Goal: Find specific page/section: Find specific page/section

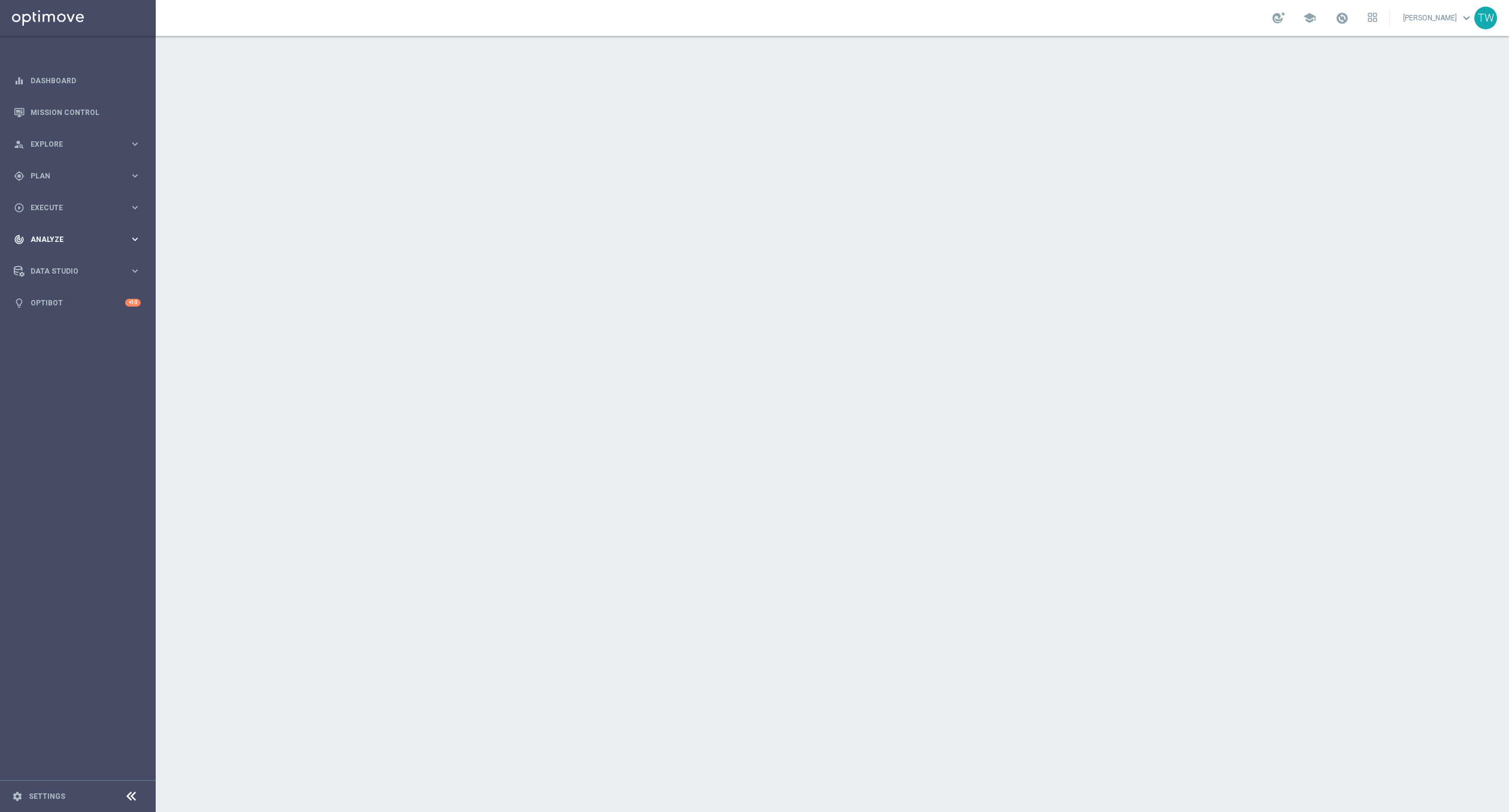
click at [119, 226] on div "track_changes Analyze keyboard_arrow_right" at bounding box center [77, 239] width 154 height 32
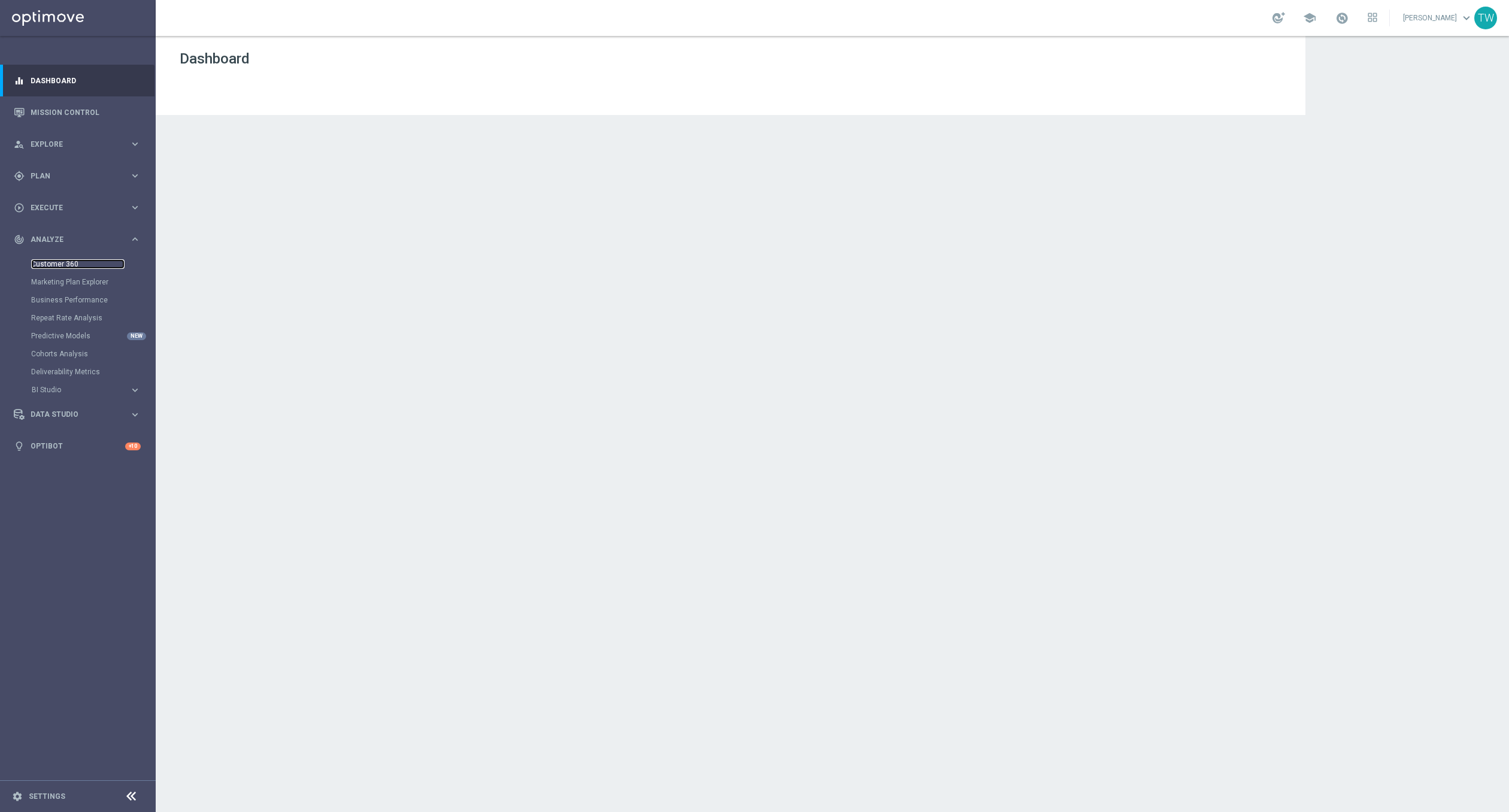
click at [75, 264] on link "Customer 360" at bounding box center [78, 264] width 93 height 9
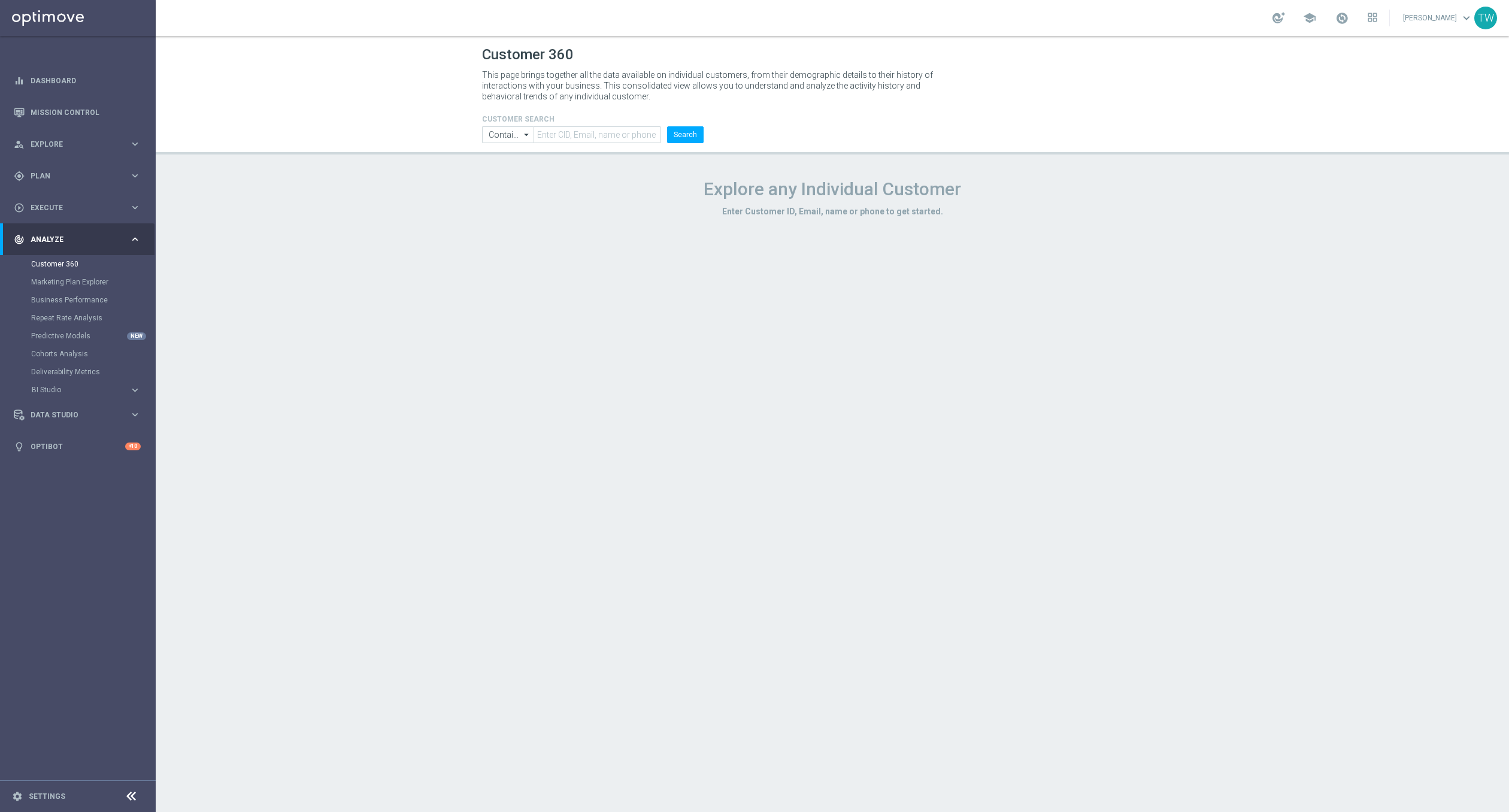
click at [599, 148] on header "Customer 360 This page brings together all the data available on individual cus…" at bounding box center [832, 95] width 1353 height 119
click at [597, 144] on header "Customer 360 This page brings together all the data available on individual cus…" at bounding box center [832, 95] width 1353 height 119
click at [582, 138] on input "text" at bounding box center [597, 135] width 127 height 17
paste input "21143171"
type input "21143171"
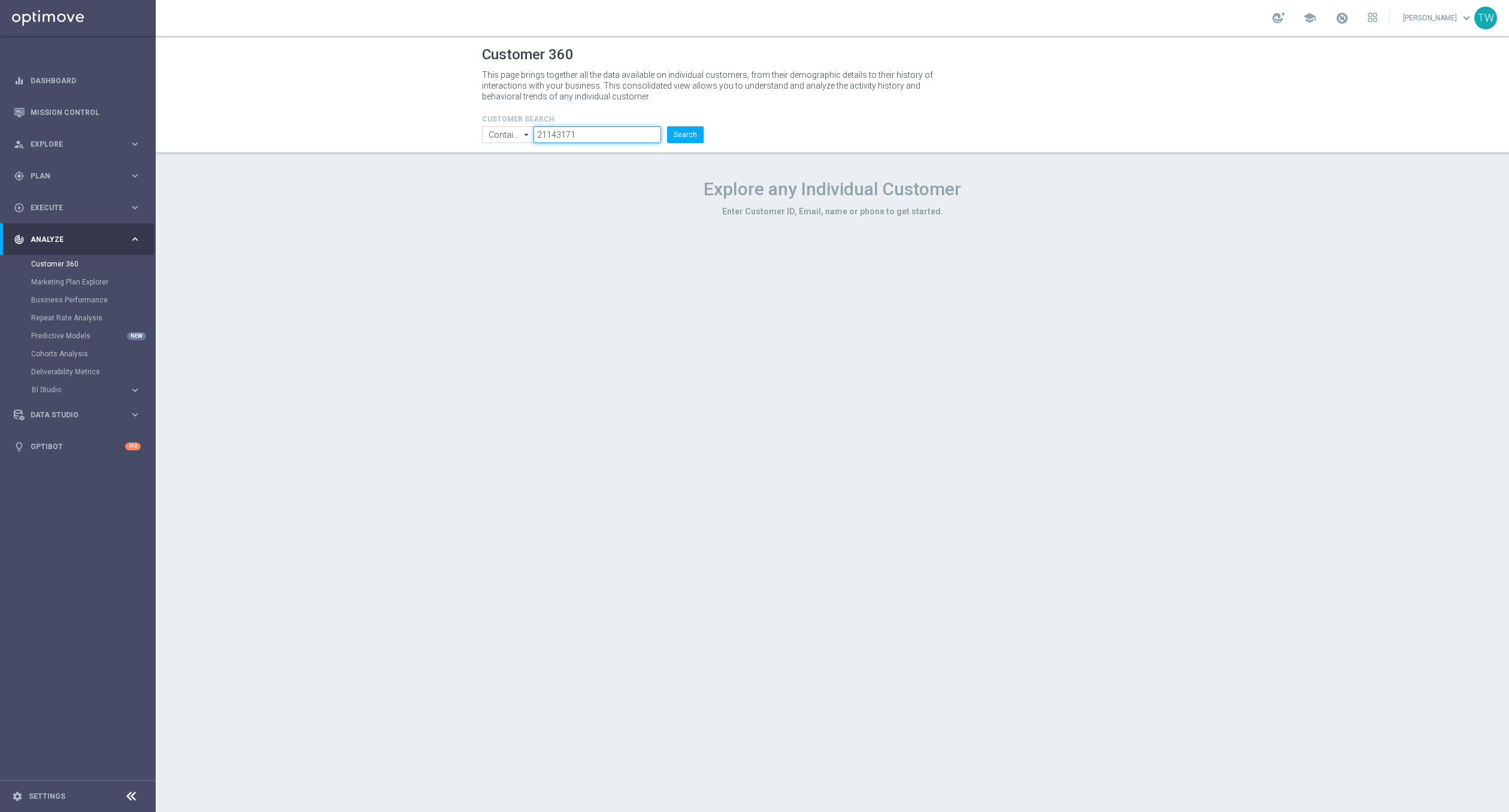
click at [667, 127] on button "Search" at bounding box center [685, 135] width 36 height 17
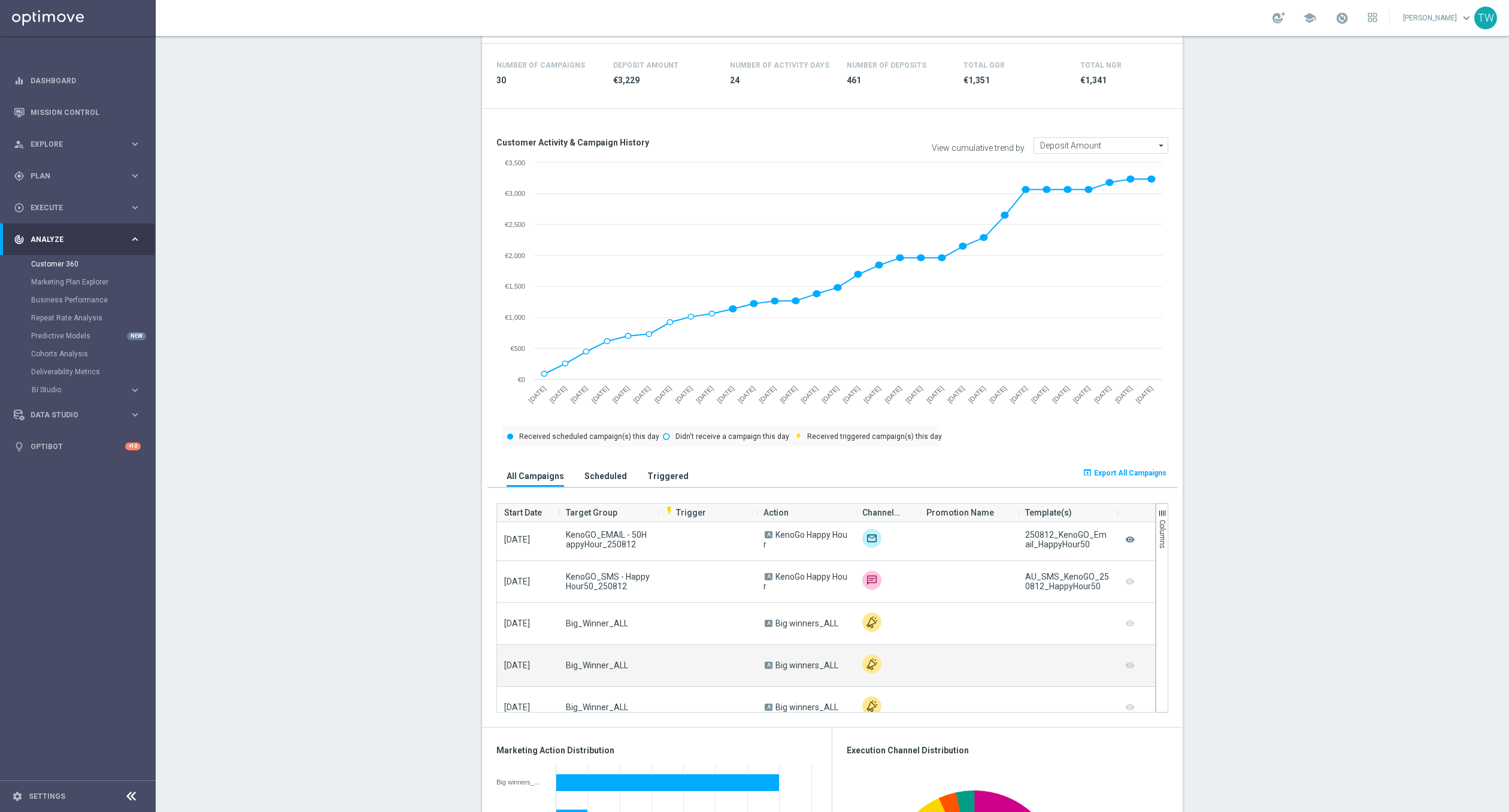
scroll to position [82, 0]
